Goal: Information Seeking & Learning: Find specific fact

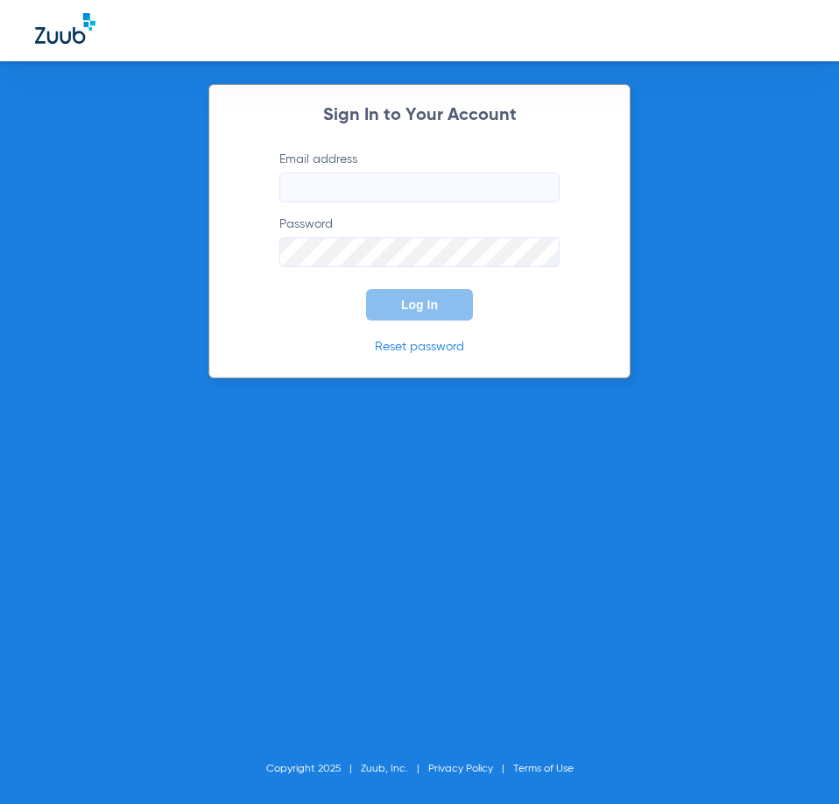
type input "[EMAIL_ADDRESS][DOMAIN_NAME]"
drag, startPoint x: 300, startPoint y: 292, endPoint x: 391, endPoint y: 293, distance: 90.2
click at [314, 292] on form "Email address [EMAIL_ADDRESS][DOMAIN_NAME] Password Log In" at bounding box center [419, 236] width 333 height 170
click at [393, 293] on button "Log In" at bounding box center [419, 305] width 107 height 32
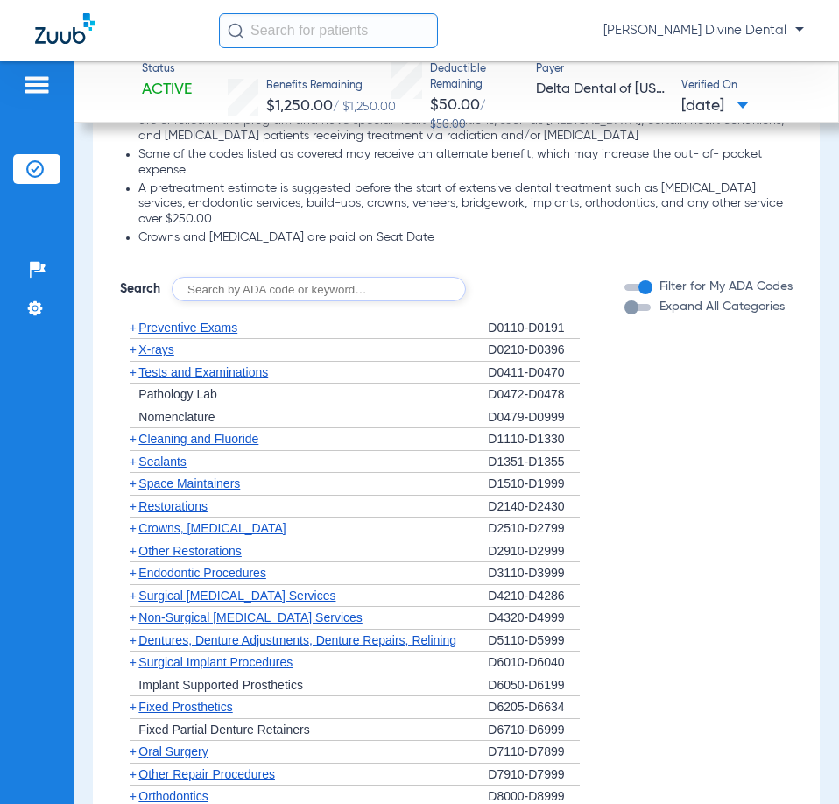
scroll to position [1313, 0]
click at [223, 325] on span "Preventive Exams" at bounding box center [187, 327] width 99 height 14
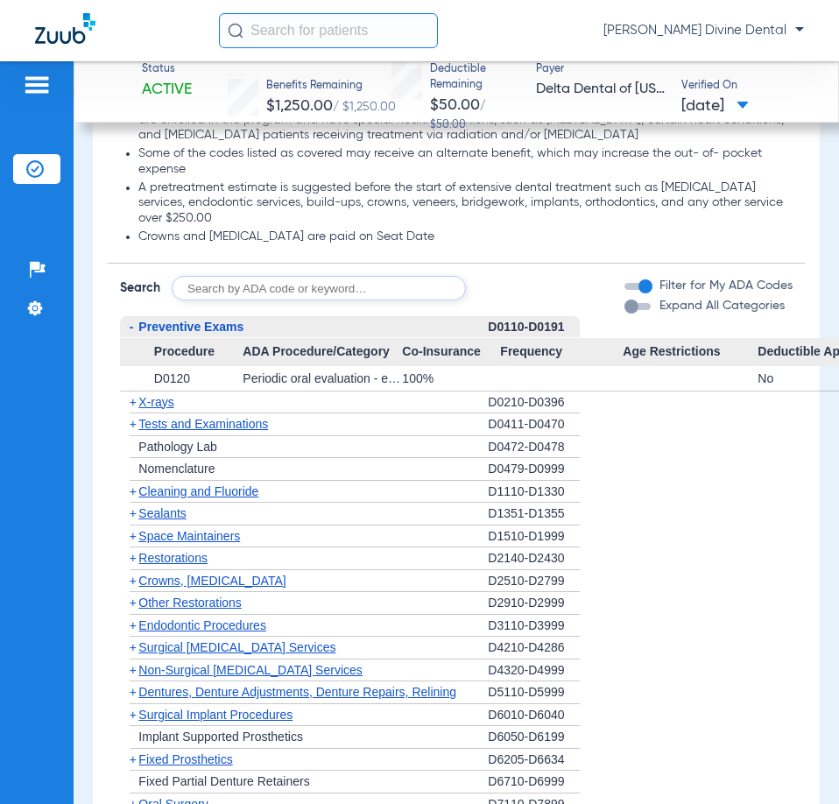
click at [313, 291] on input "text" at bounding box center [319, 288] width 294 height 25
click at [343, 285] on input "text" at bounding box center [319, 288] width 294 height 25
type input "D9110"
click at [531, 271] on form "Search D9110 Search Filter for My ADA Codes Expand All Categories" at bounding box center [456, 282] width 696 height 37
click at [537, 273] on form "Search D9110 Search Filter for My ADA Codes Expand All Categories" at bounding box center [456, 282] width 696 height 37
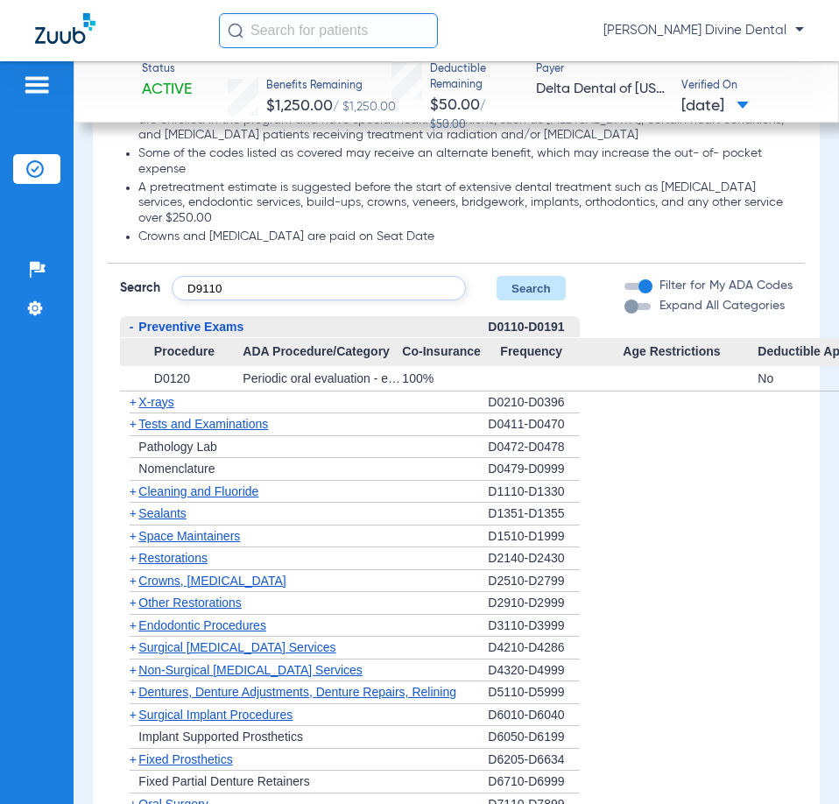
click at [537, 278] on button "Search" at bounding box center [530, 288] width 69 height 25
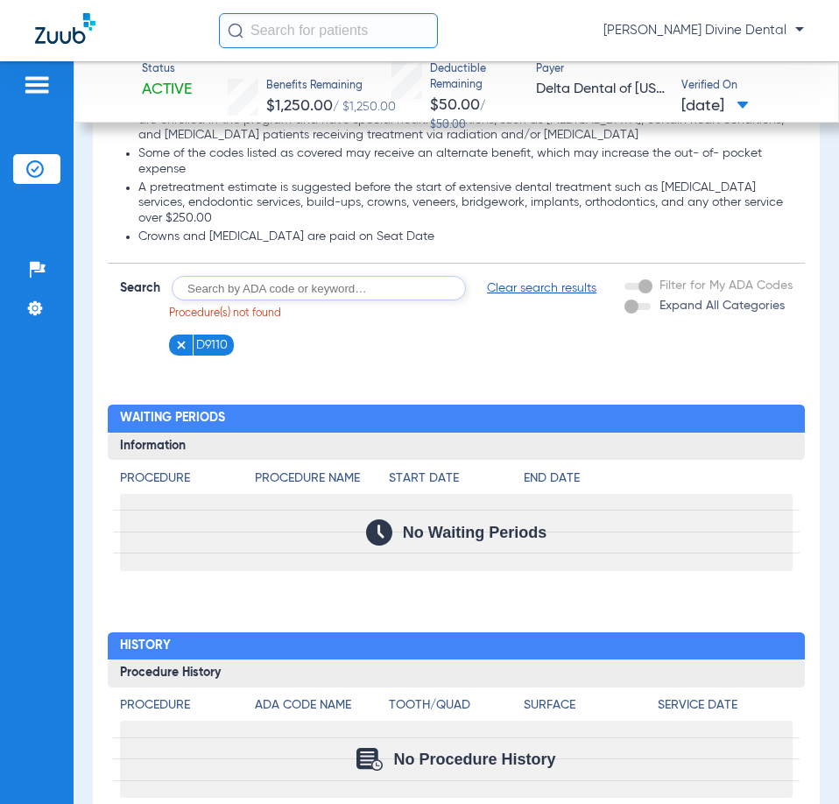
click at [257, 294] on input "text" at bounding box center [319, 288] width 294 height 25
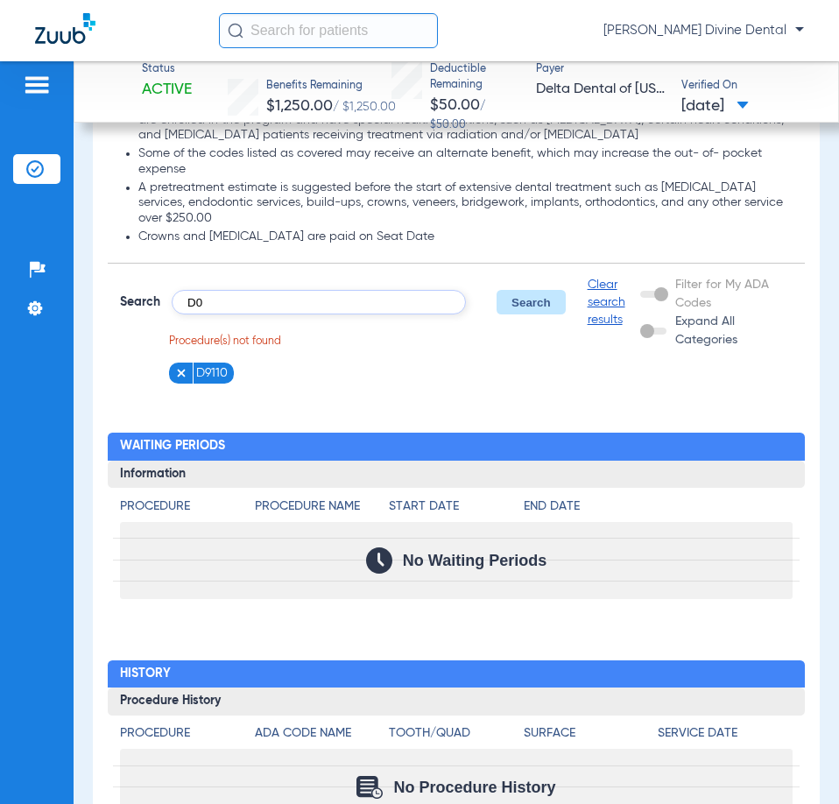
click at [333, 292] on input "D0" at bounding box center [319, 302] width 294 height 25
type input "D0140"
click at [536, 295] on button "Search" at bounding box center [530, 302] width 69 height 25
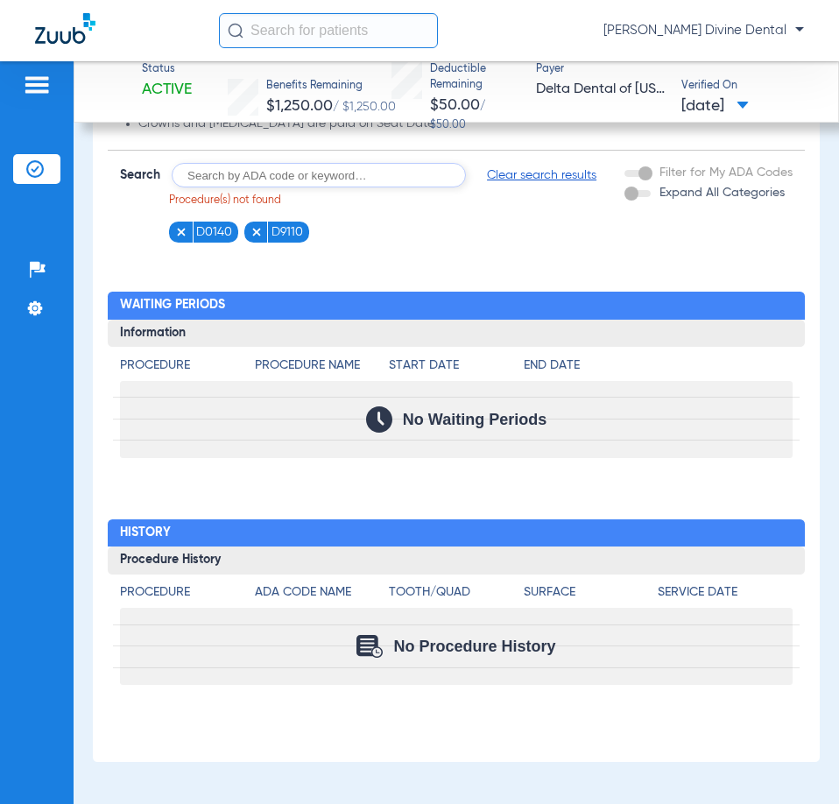
scroll to position [1076, 0]
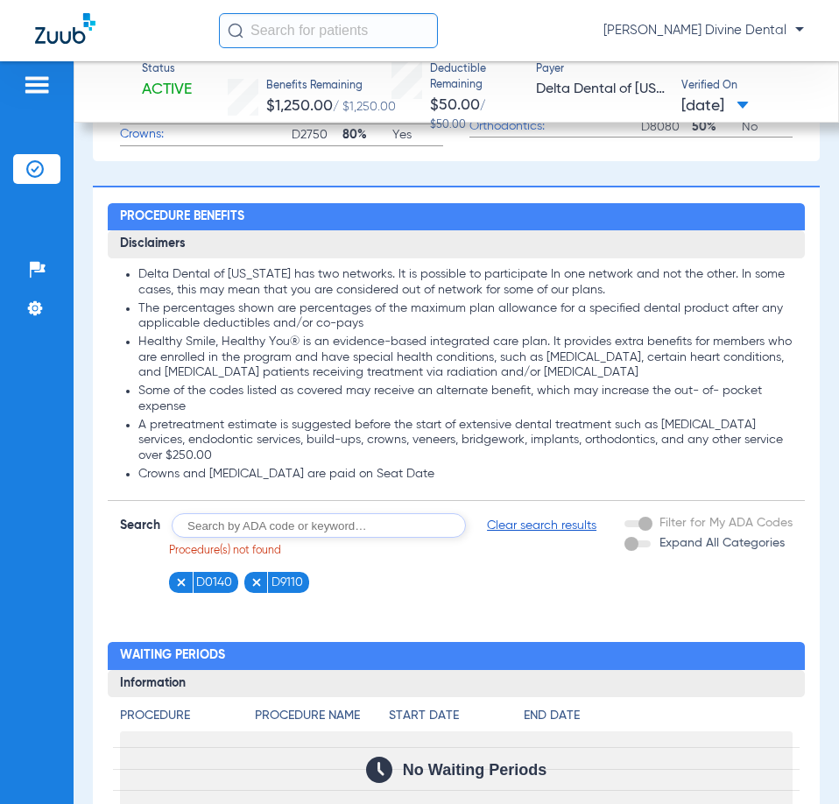
click at [187, 581] on figure at bounding box center [184, 583] width 18 height 22
click at [180, 576] on img at bounding box center [181, 582] width 12 height 12
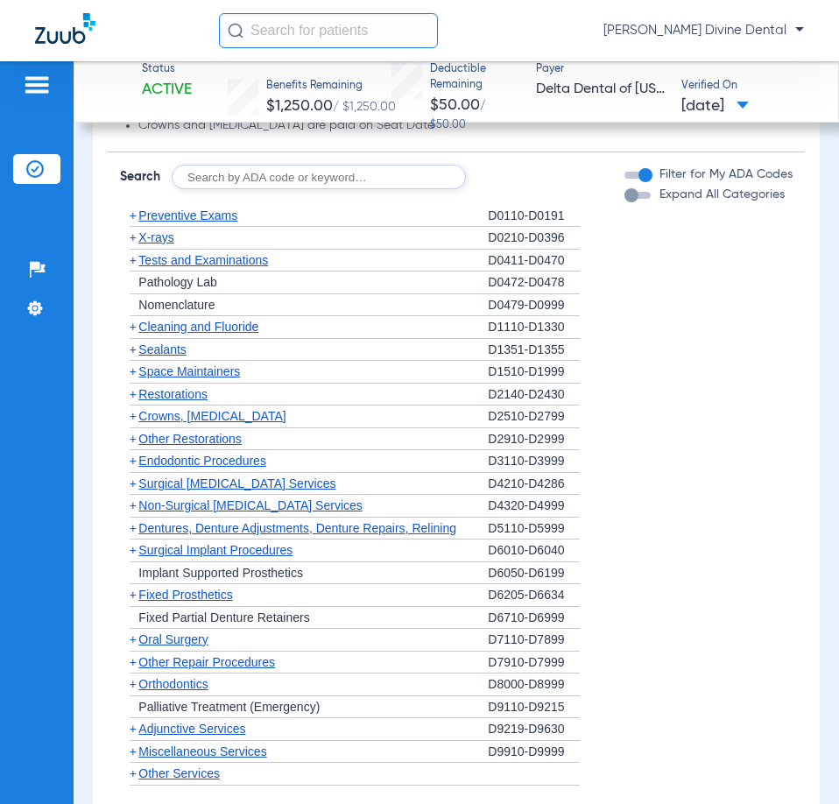
scroll to position [1426, 0]
